Goal: Find specific page/section: Find specific page/section

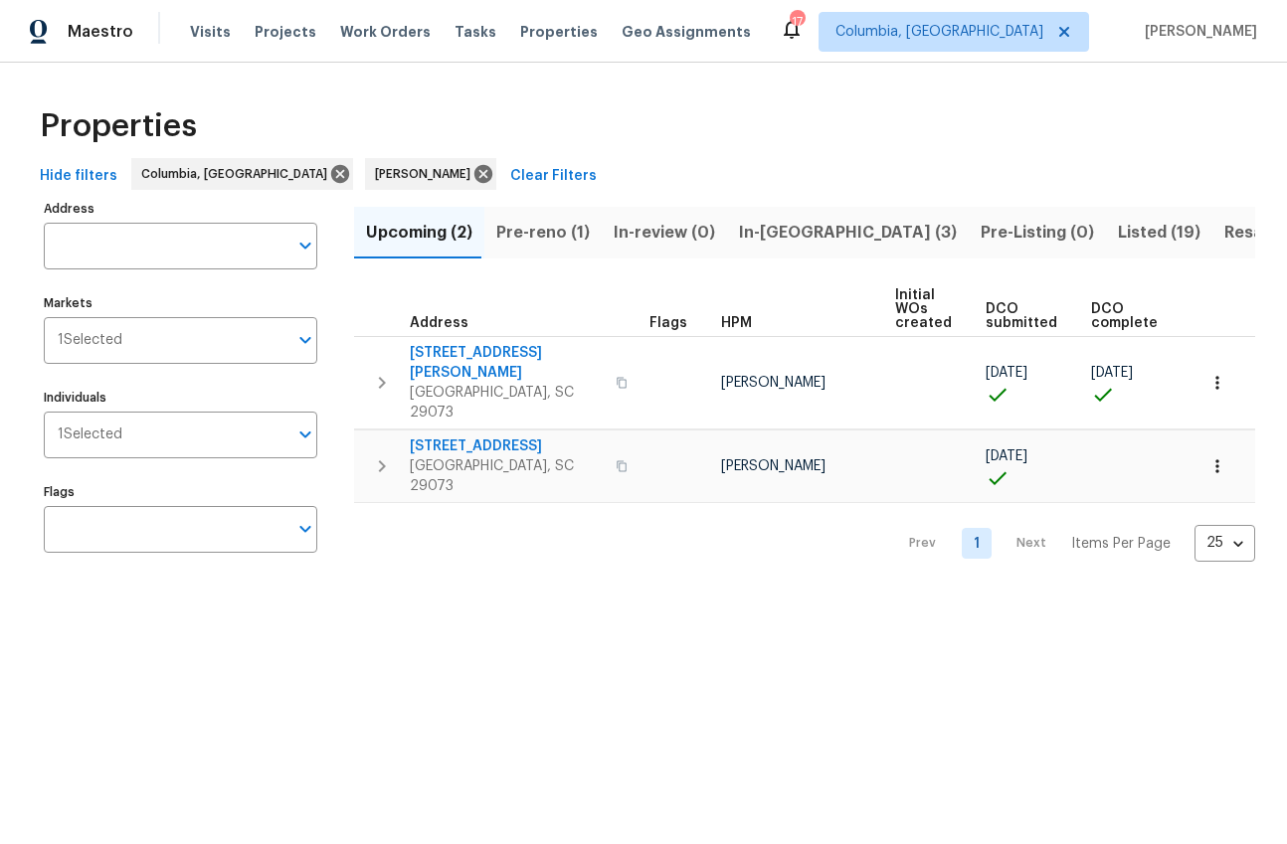
click at [532, 220] on span "Pre-reno (1)" at bounding box center [542, 233] width 93 height 28
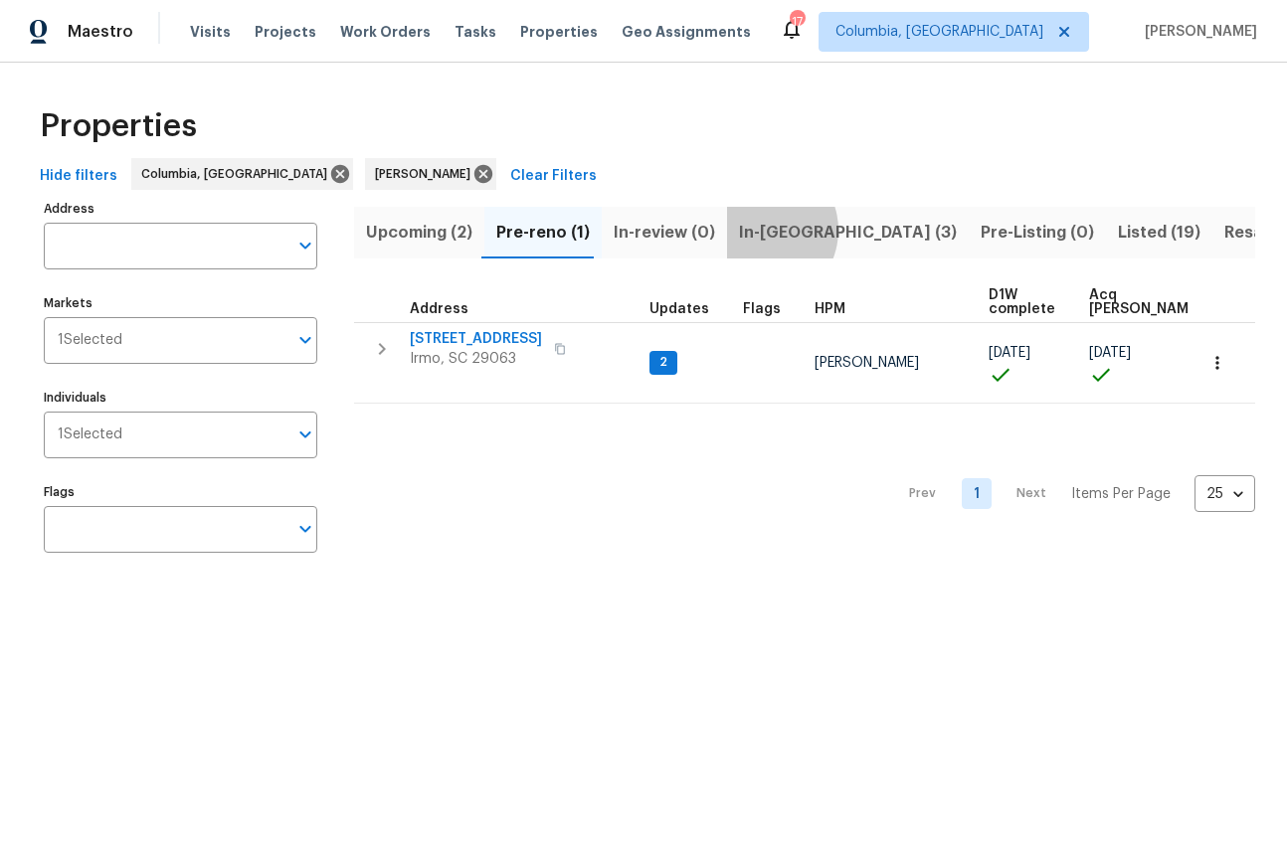
click at [748, 230] on span "In-[GEOGRAPHIC_DATA] (3)" at bounding box center [848, 233] width 218 height 28
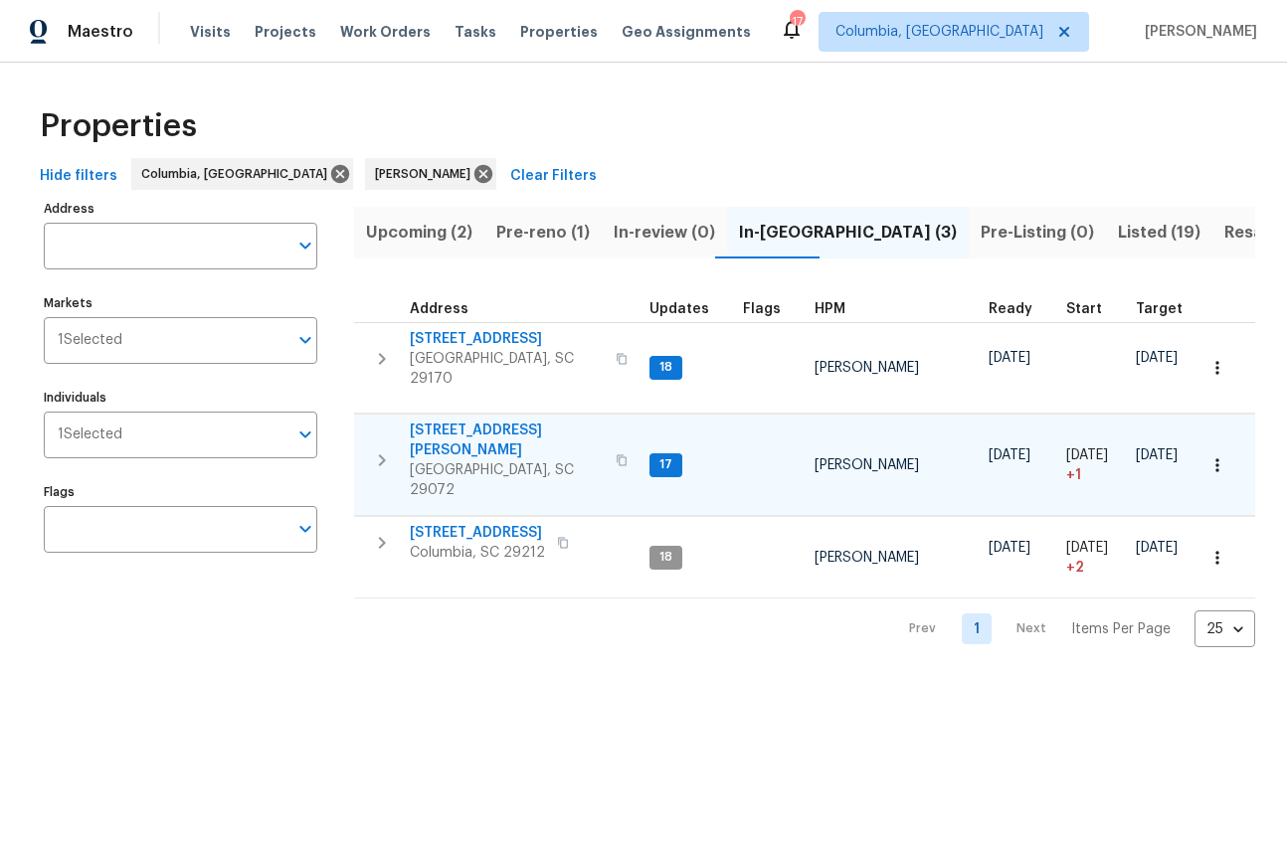
click at [494, 421] on span "[STREET_ADDRESS][PERSON_NAME]" at bounding box center [507, 441] width 194 height 40
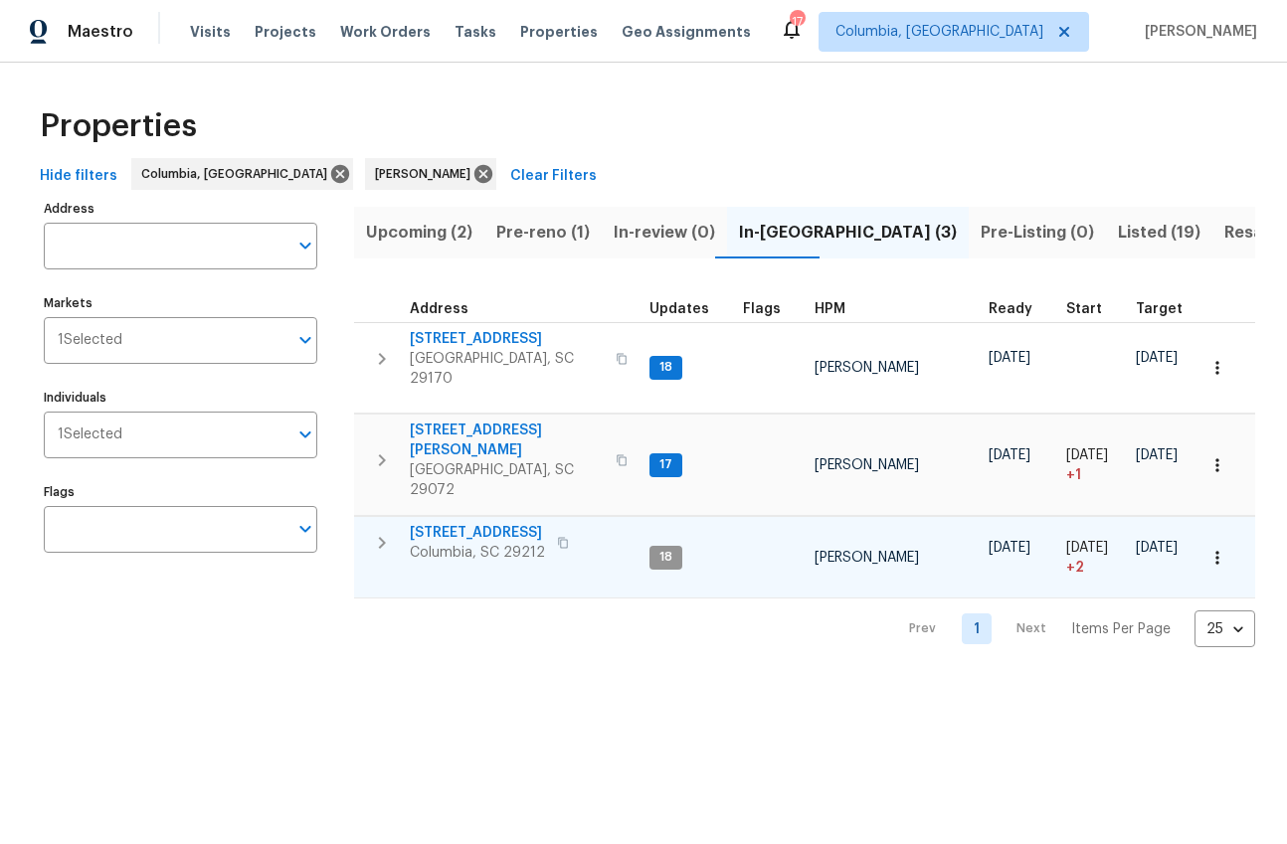
click at [492, 523] on span "[STREET_ADDRESS]" at bounding box center [477, 533] width 135 height 20
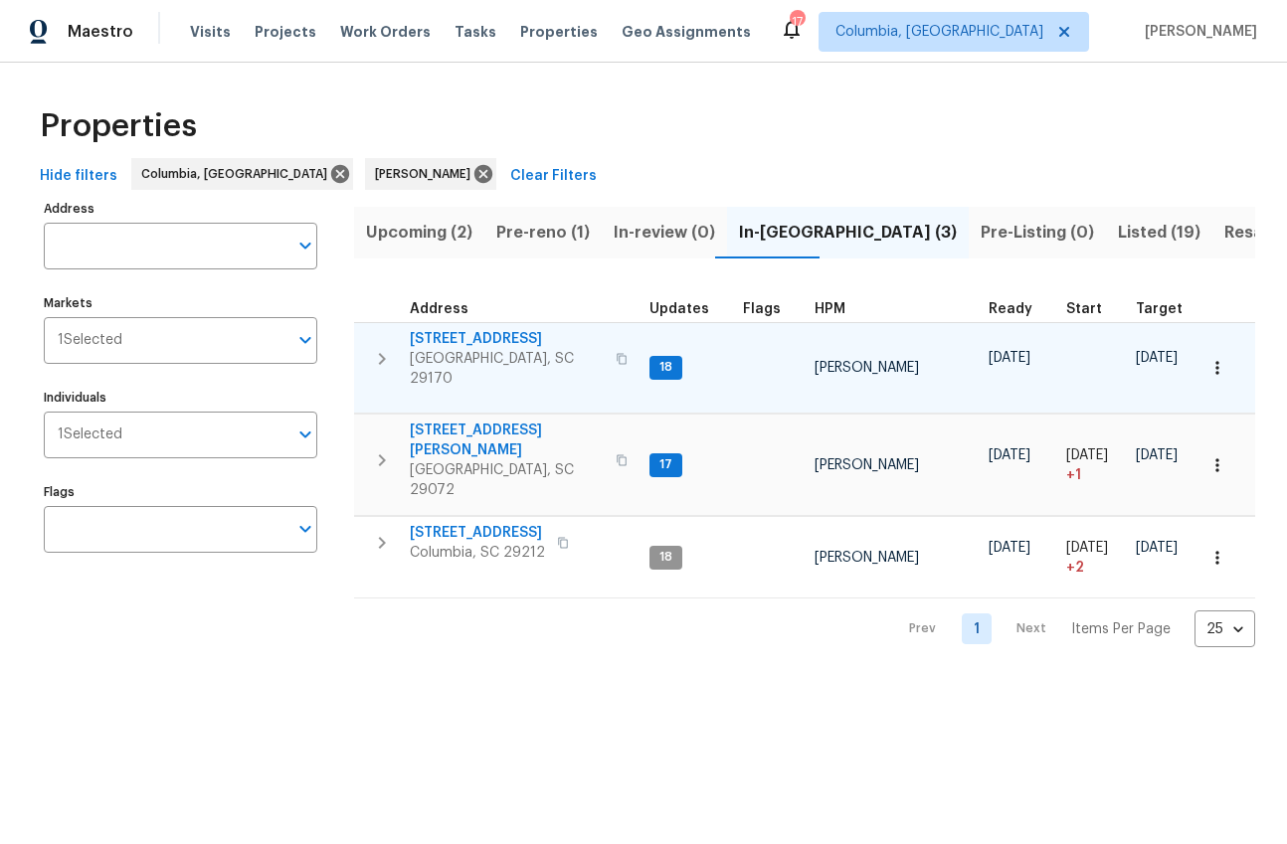
click at [513, 344] on span "179 Cherry Grove Dr" at bounding box center [507, 339] width 194 height 20
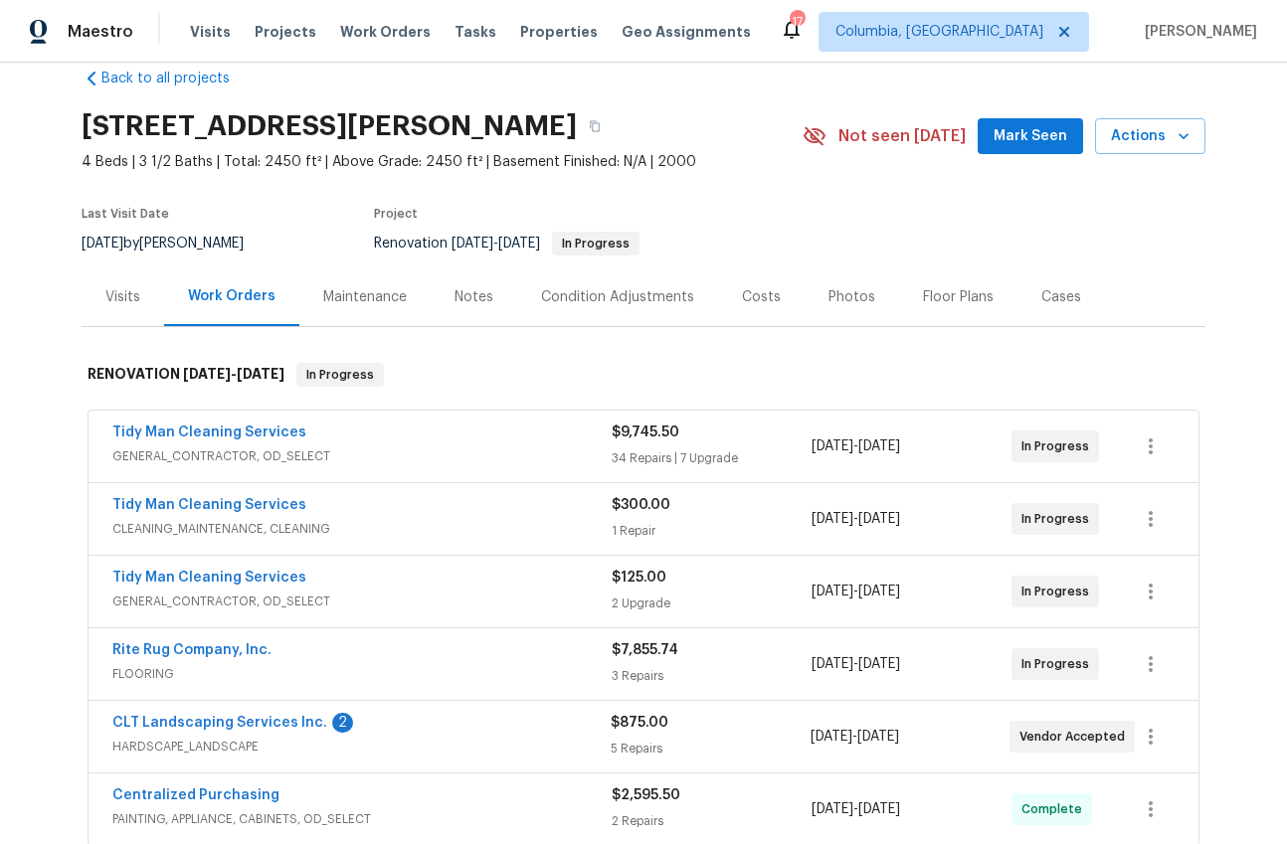
scroll to position [31, 0]
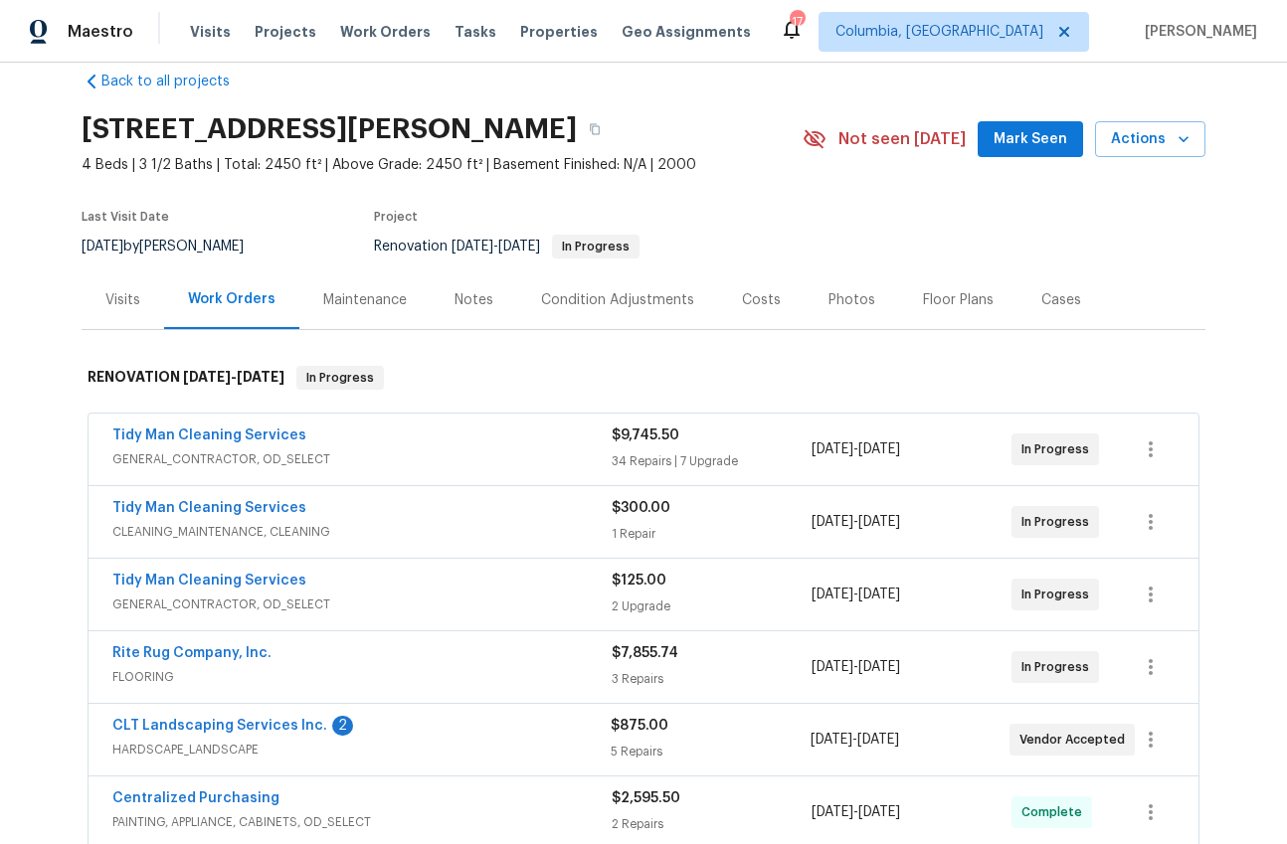
click at [141, 306] on div "Visits" at bounding box center [123, 299] width 83 height 59
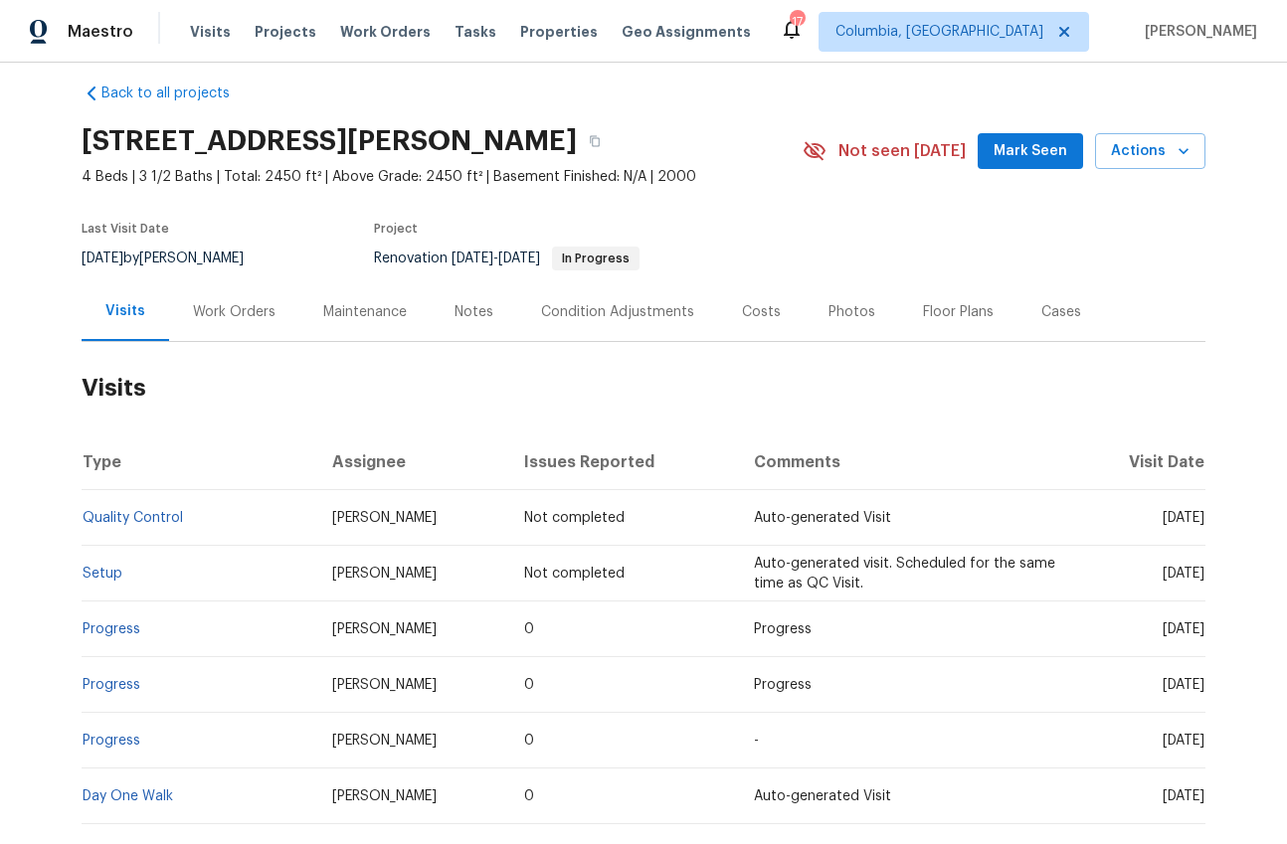
scroll to position [15, 0]
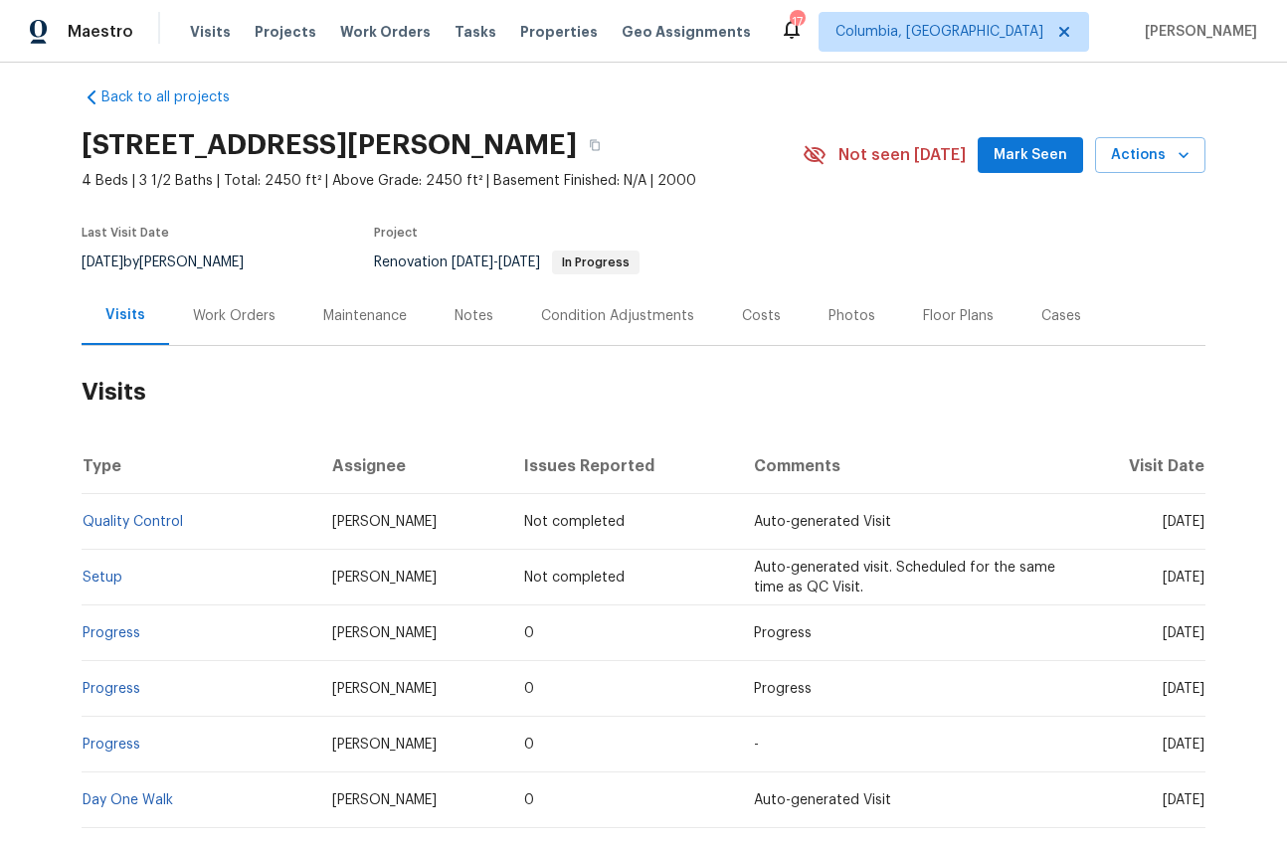
click at [208, 314] on div "Work Orders" at bounding box center [234, 316] width 83 height 20
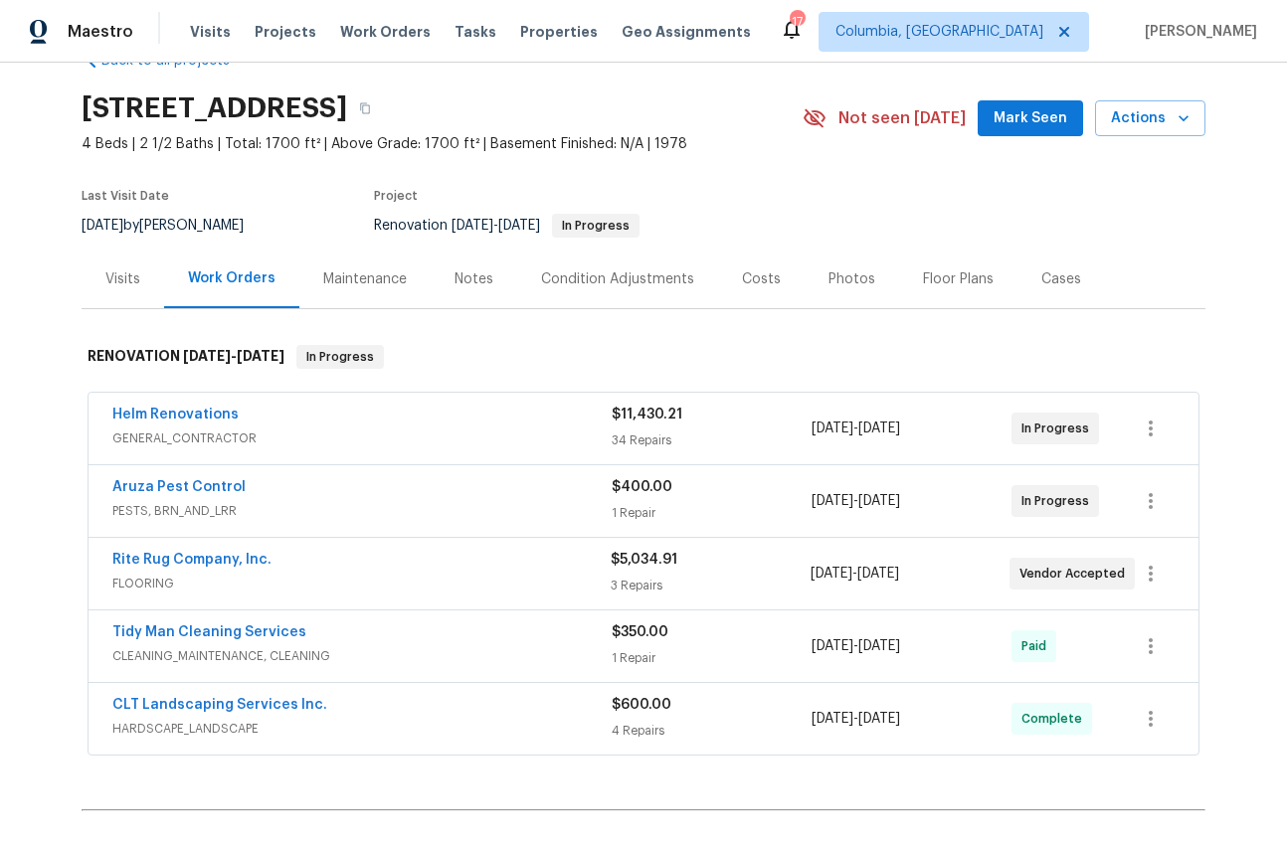
scroll to position [99, 0]
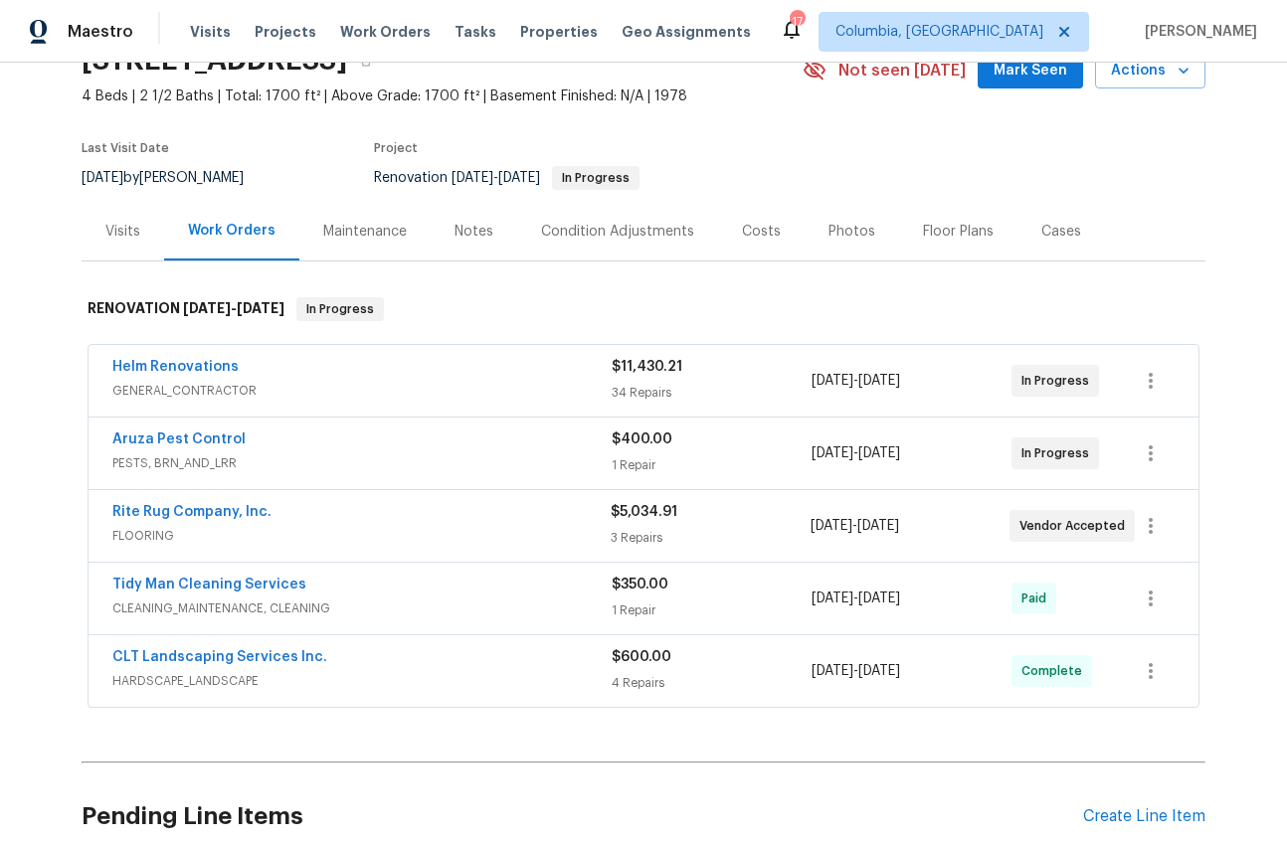
click at [474, 233] on div "Notes" at bounding box center [473, 232] width 39 height 20
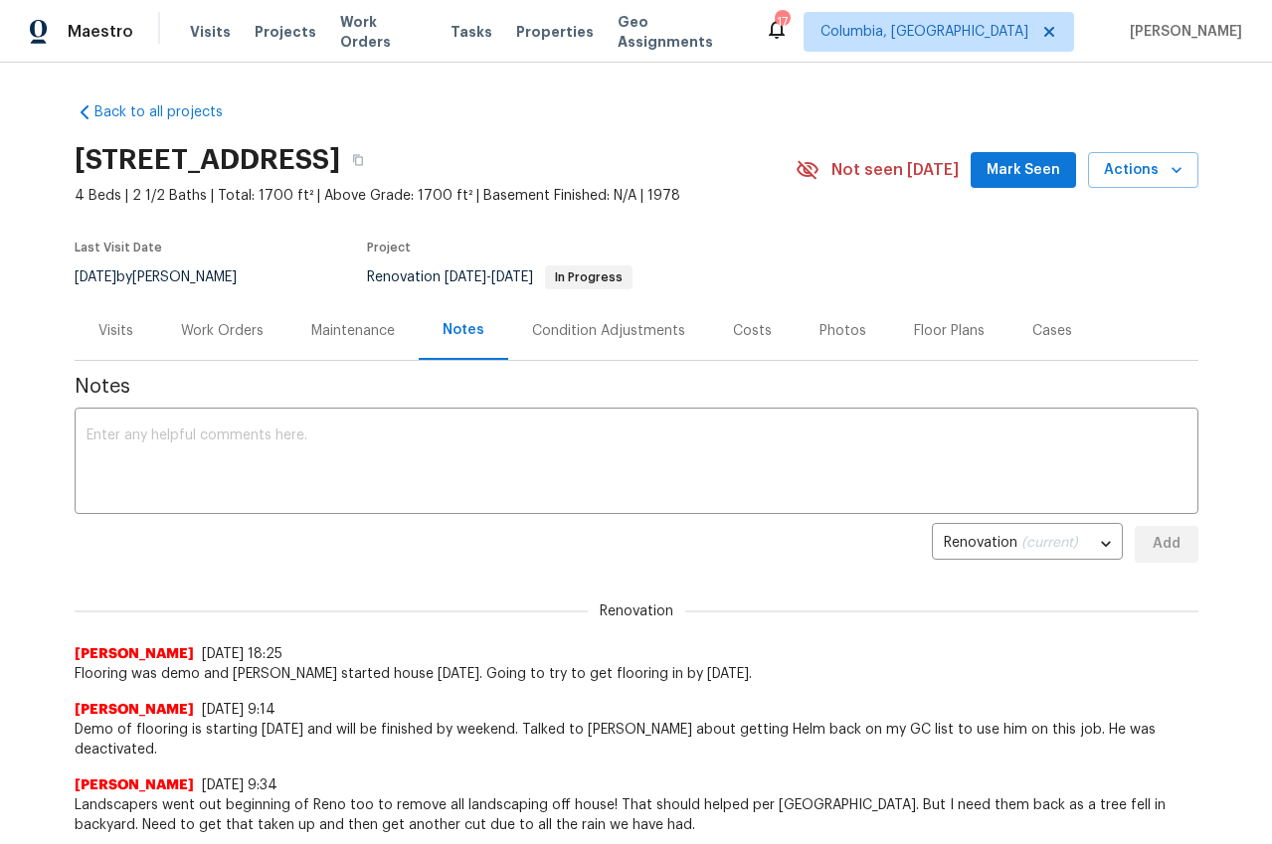
click at [240, 330] on div "Work Orders" at bounding box center [222, 331] width 83 height 20
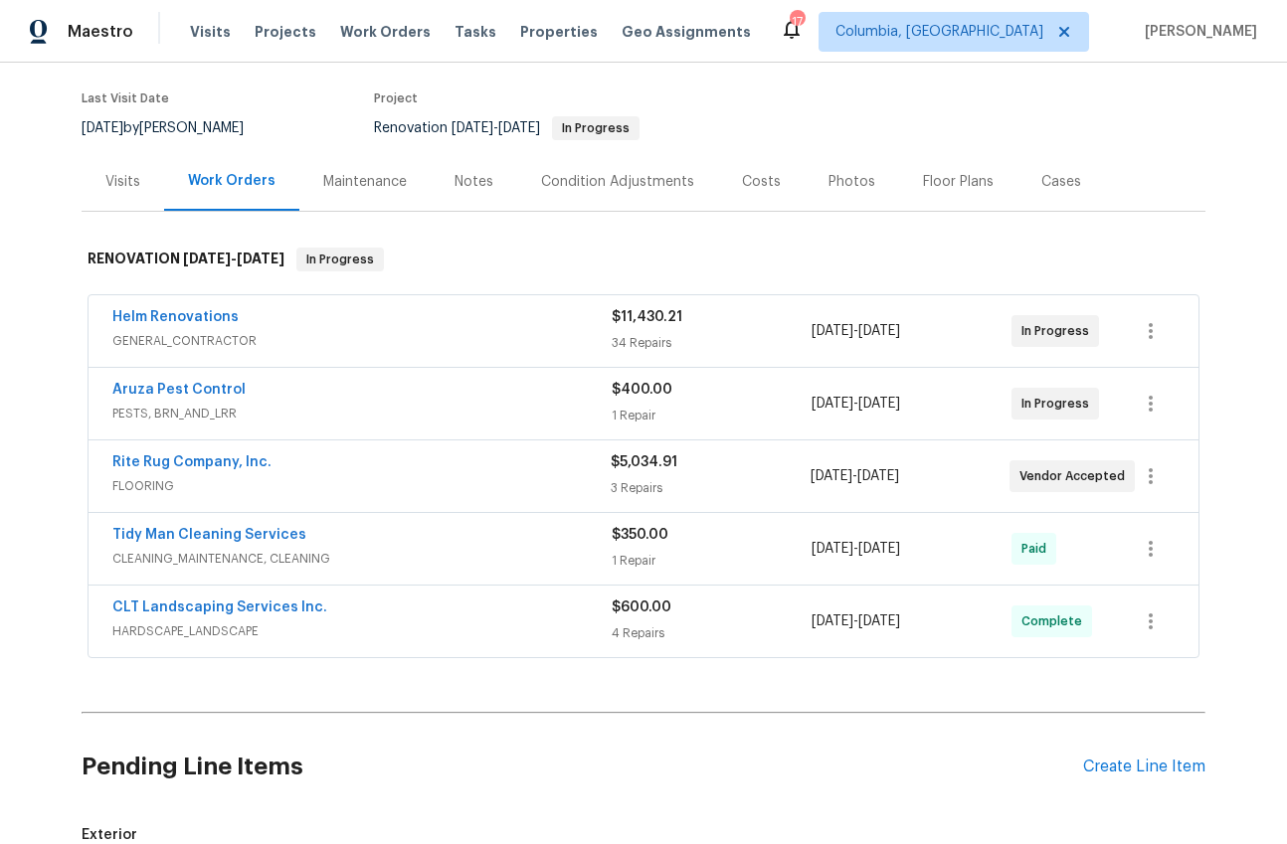
scroll to position [216, 0]
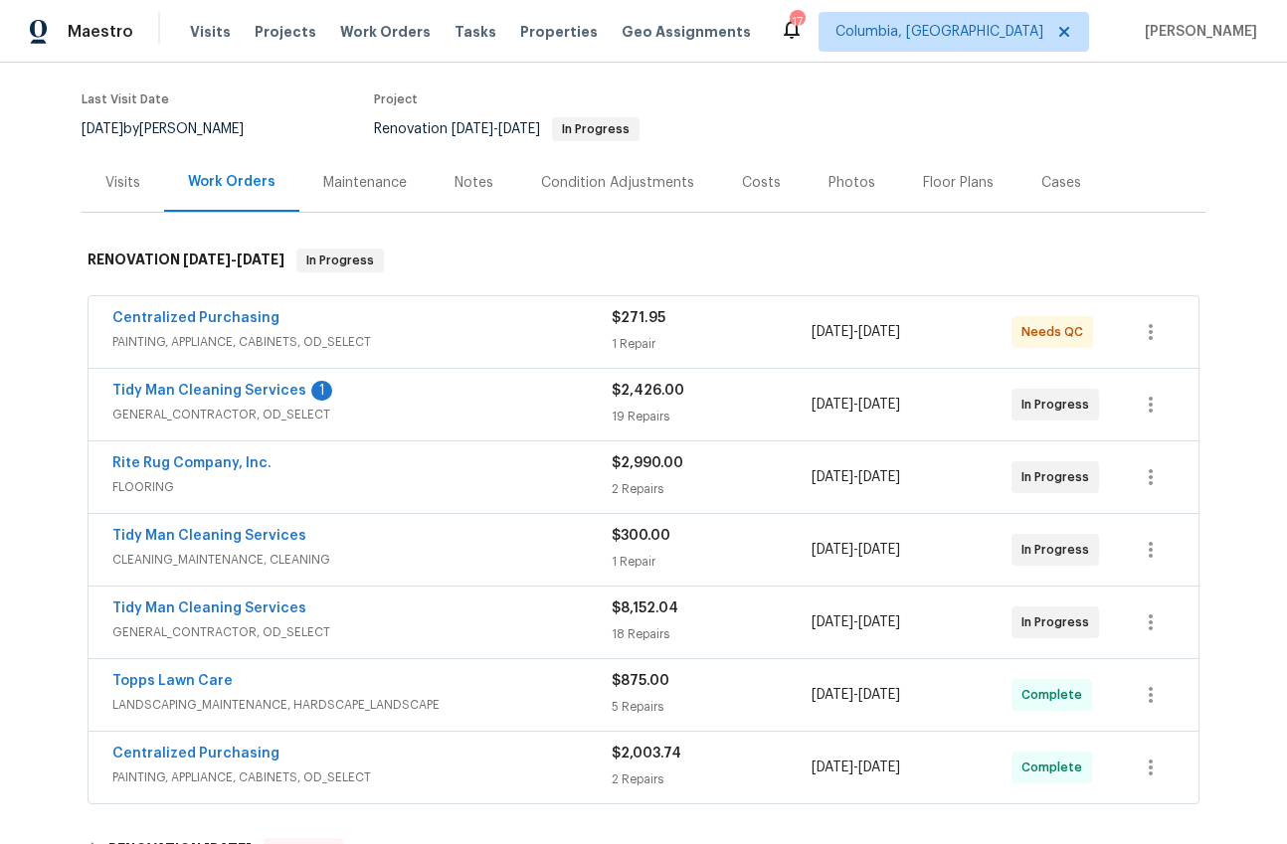
scroll to position [339, 0]
